Goal: Information Seeking & Learning: Learn about a topic

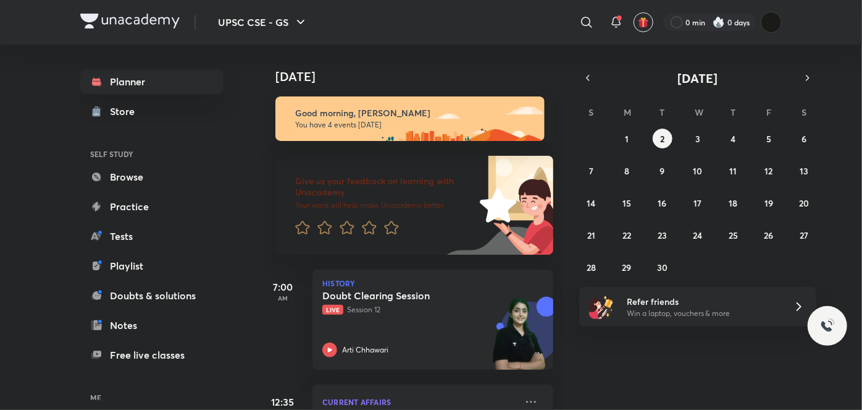
click at [588, 81] on icon "button" at bounding box center [588, 77] width 10 height 11
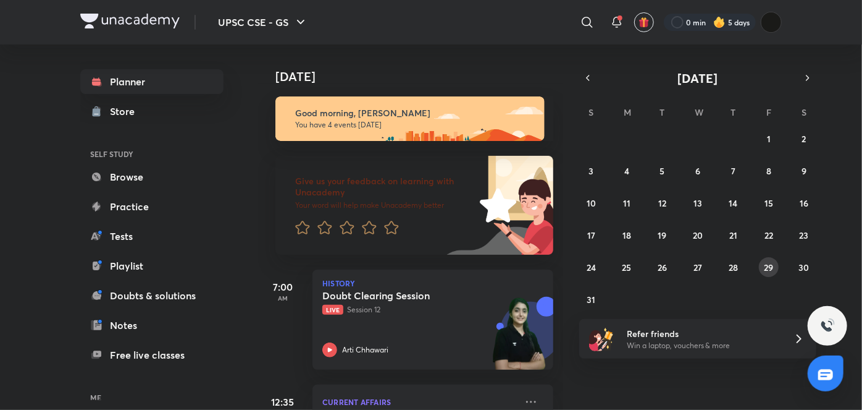
click at [767, 263] on abbr "29" at bounding box center [768, 267] width 9 height 12
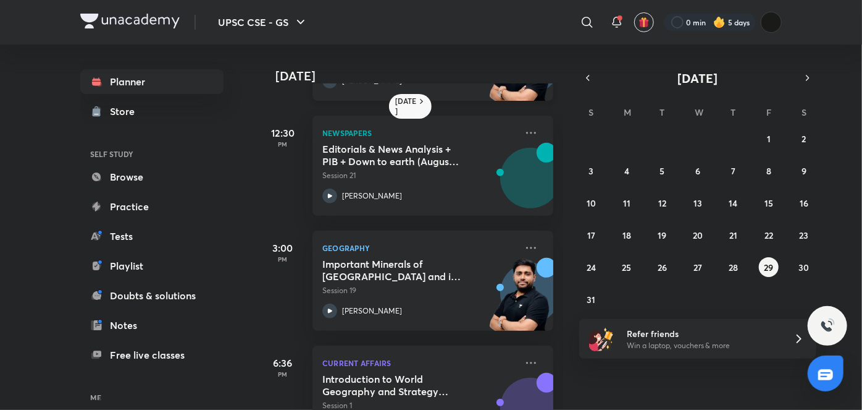
scroll to position [207, 0]
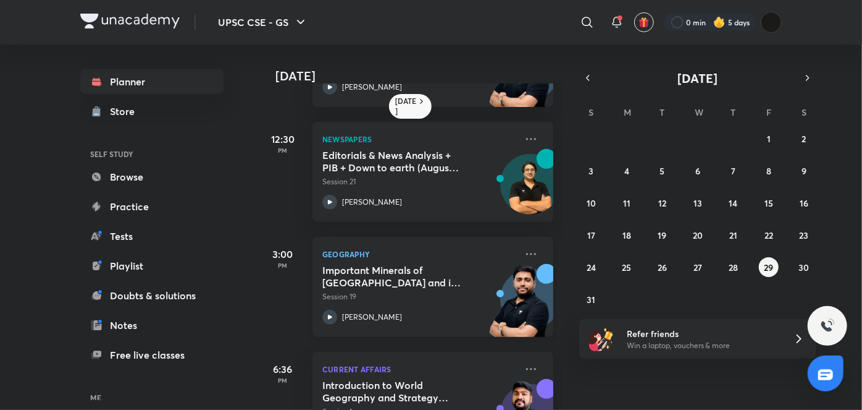
click at [405, 284] on h5 "Important Minerals of [GEOGRAPHIC_DATA] and its Distribution" at bounding box center [399, 276] width 154 height 25
